Goal: Obtain resource: Download file/media

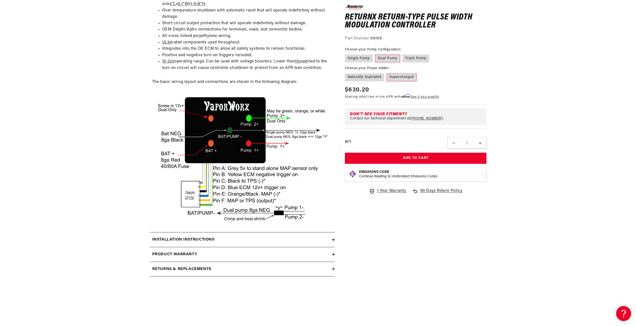
scroll to position [825, 0]
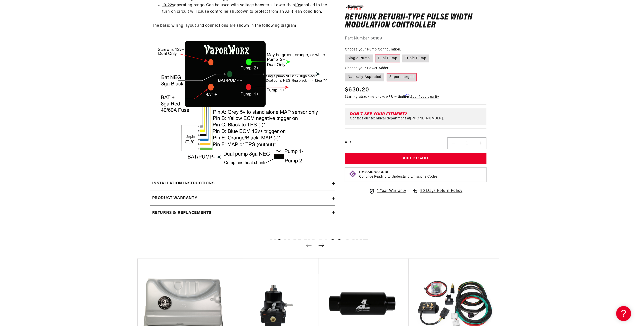
click at [331, 187] on div "Installation Instructions" at bounding box center [241, 183] width 182 height 7
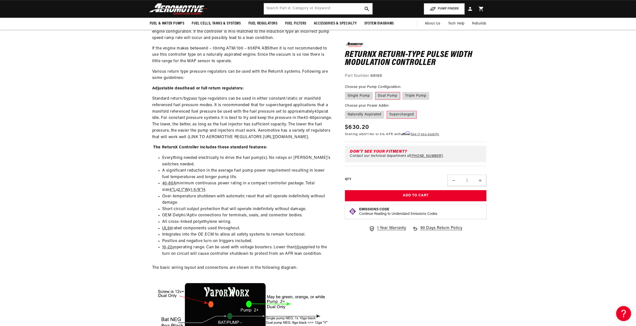
scroll to position [575, 0]
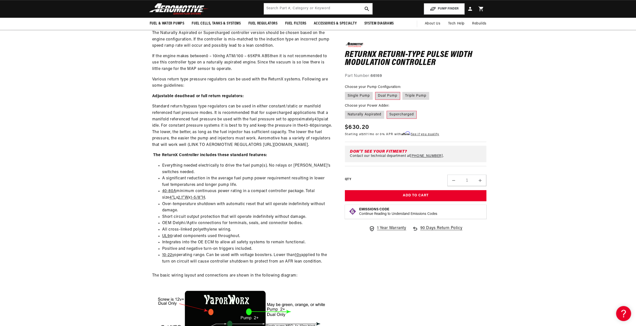
click at [386, 96] on label "Dual Pump" at bounding box center [387, 96] width 25 height 8
click at [376, 92] on input "Dual Pump" at bounding box center [375, 91] width 0 height 0
click at [401, 115] on label "Supercharged" at bounding box center [402, 115] width 30 height 8
click at [387, 110] on input "Supercharged" at bounding box center [387, 110] width 0 height 0
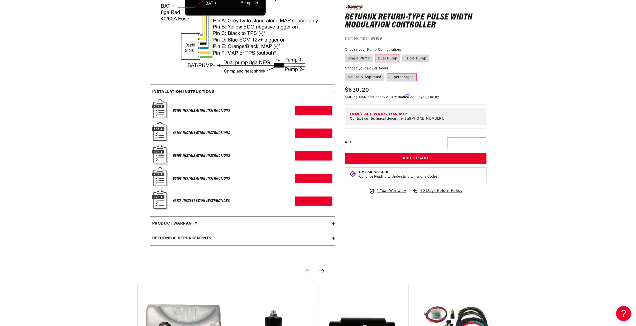
scroll to position [950, 0]
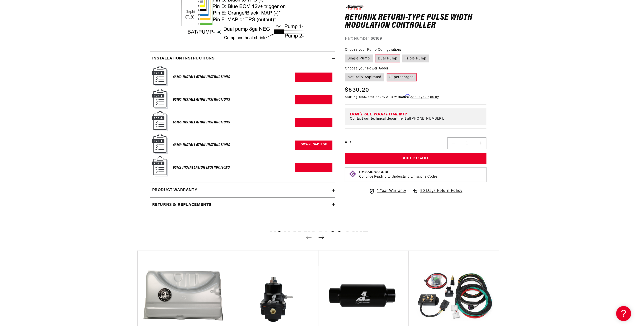
click at [308, 150] on link "Download PDF" at bounding box center [313, 145] width 37 height 9
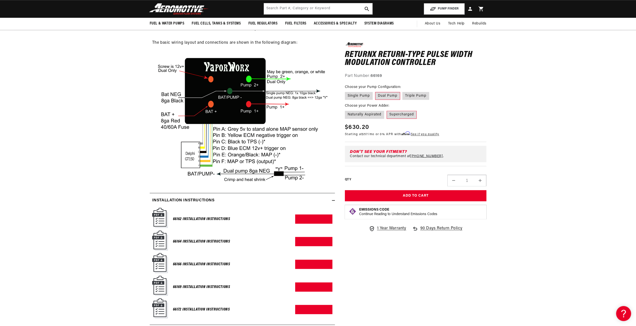
scroll to position [800, 0]
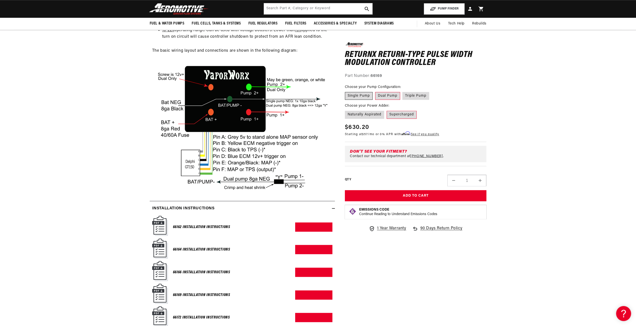
click at [363, 95] on label "Single Pump" at bounding box center [359, 96] width 28 height 8
click at [347, 92] on input "Single Pump" at bounding box center [346, 91] width 0 height 0
radio input "true"
click at [396, 95] on label "Dual Pump" at bounding box center [387, 96] width 25 height 8
click at [376, 92] on input "Dual Pump" at bounding box center [375, 91] width 0 height 0
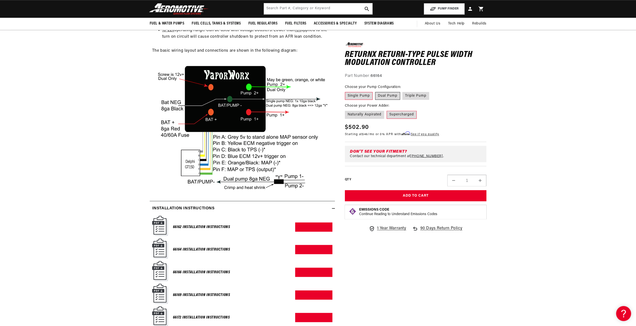
radio input "true"
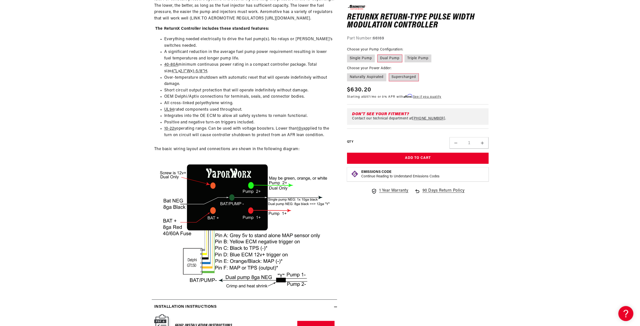
scroll to position [675, 0]
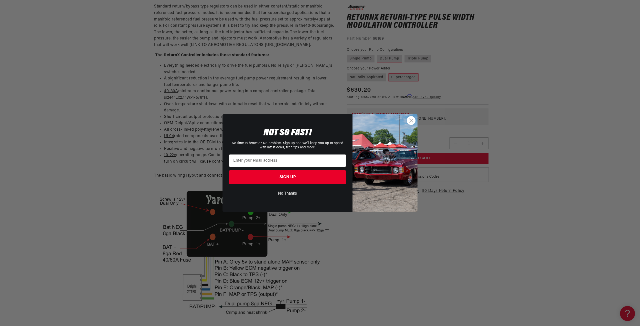
click at [410, 119] on circle "Close dialog" at bounding box center [411, 121] width 8 height 8
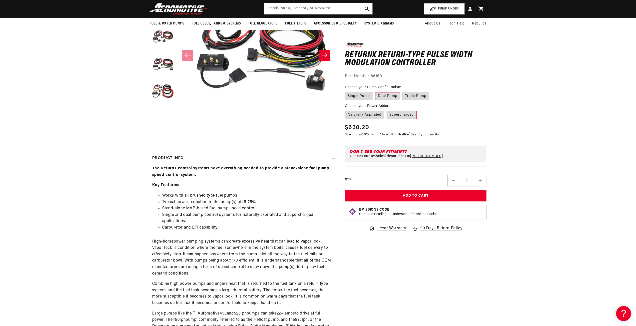
scroll to position [0, 0]
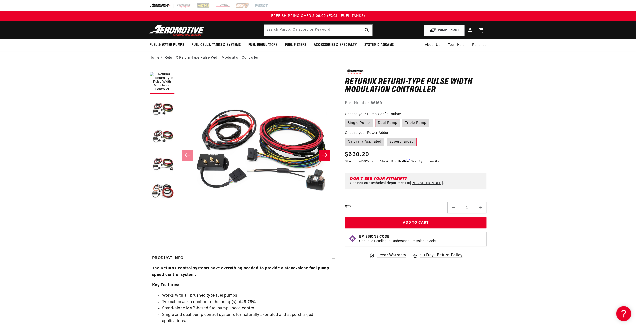
click at [420, 118] on fieldset "Choose your Pump Configuration: Single Pump Dual Pump Triple Pump" at bounding box center [416, 120] width 142 height 16
click at [421, 123] on label "Triple Pump" at bounding box center [416, 123] width 27 height 8
click at [403, 119] on input "Triple Pump" at bounding box center [403, 118] width 0 height 0
radio input "true"
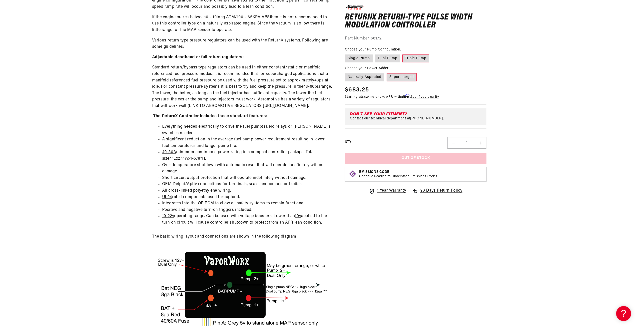
scroll to position [725, 0]
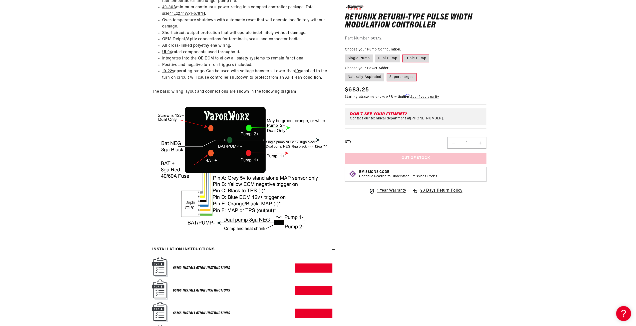
scroll to position [925, 0]
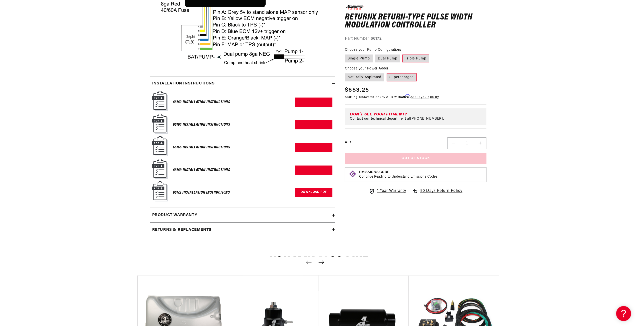
click at [312, 197] on link "Download PDF" at bounding box center [313, 192] width 37 height 9
